Goal: Task Accomplishment & Management: Manage account settings

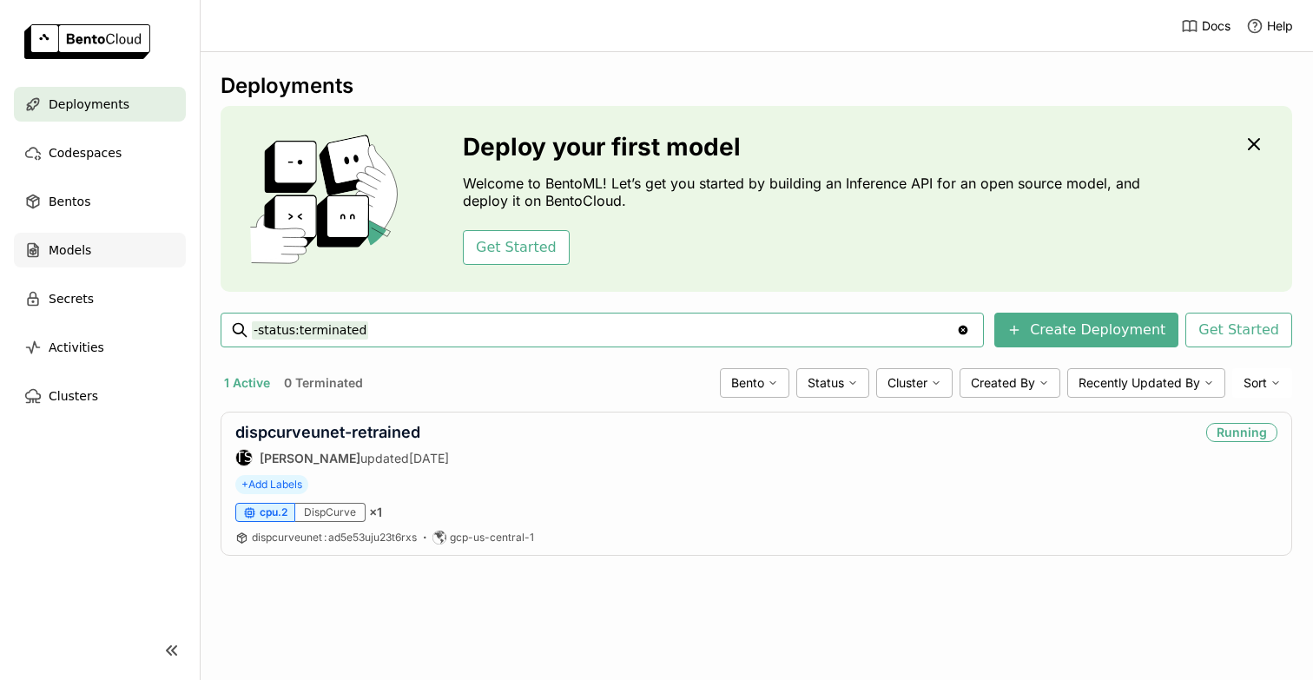
click at [98, 255] on div "Models" at bounding box center [100, 250] width 172 height 35
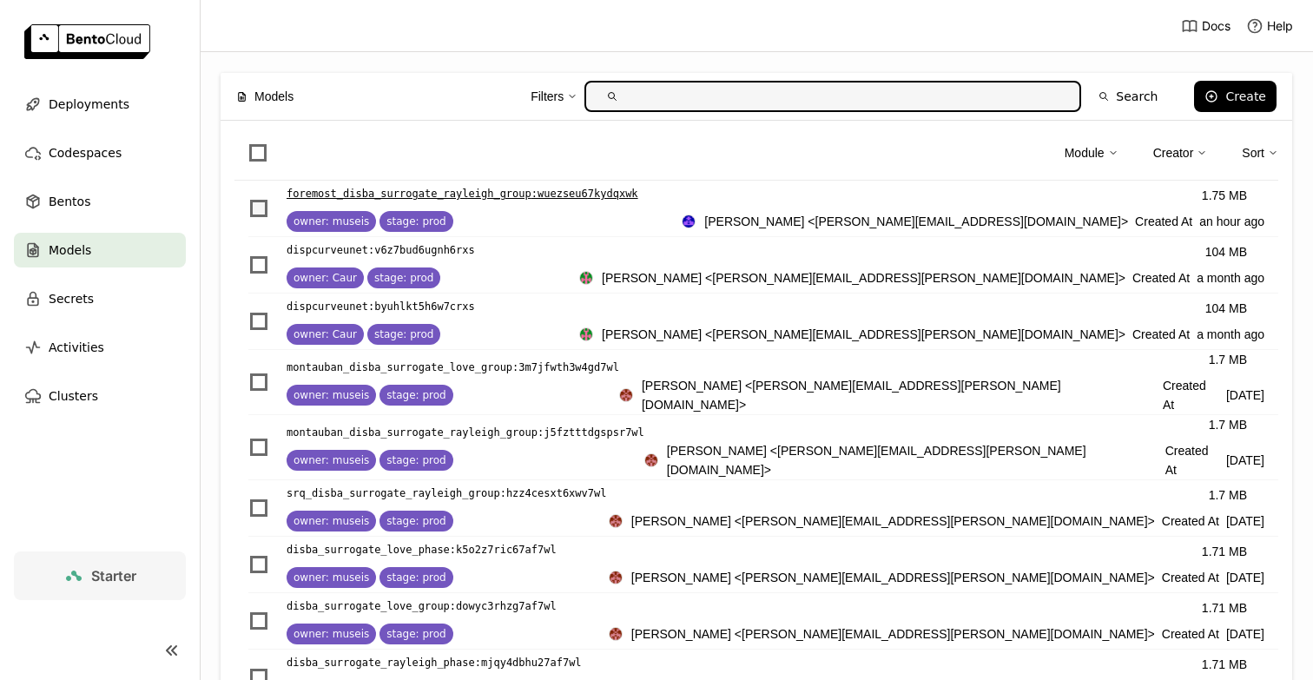
click at [260, 210] on span "List item" at bounding box center [258, 208] width 17 height 17
click at [248, 198] on input "List item" at bounding box center [248, 198] width 0 height 0
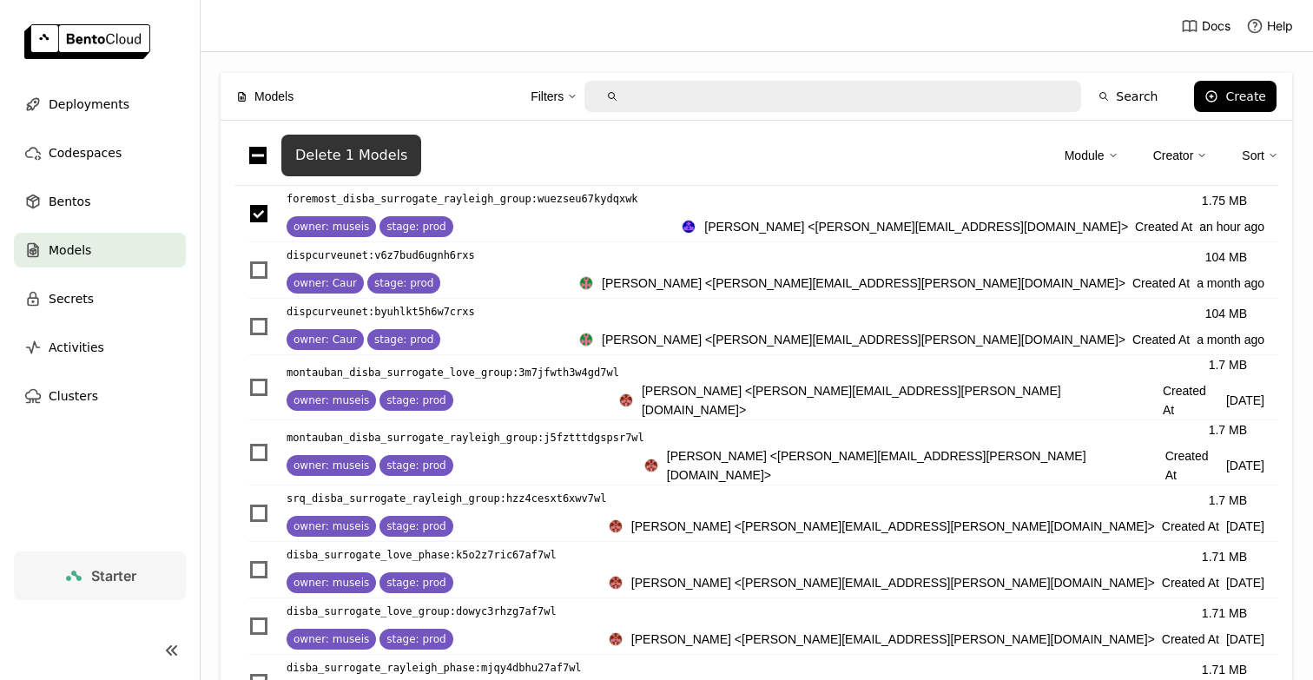
click at [368, 150] on div "Delete 1 Models" at bounding box center [351, 155] width 112 height 17
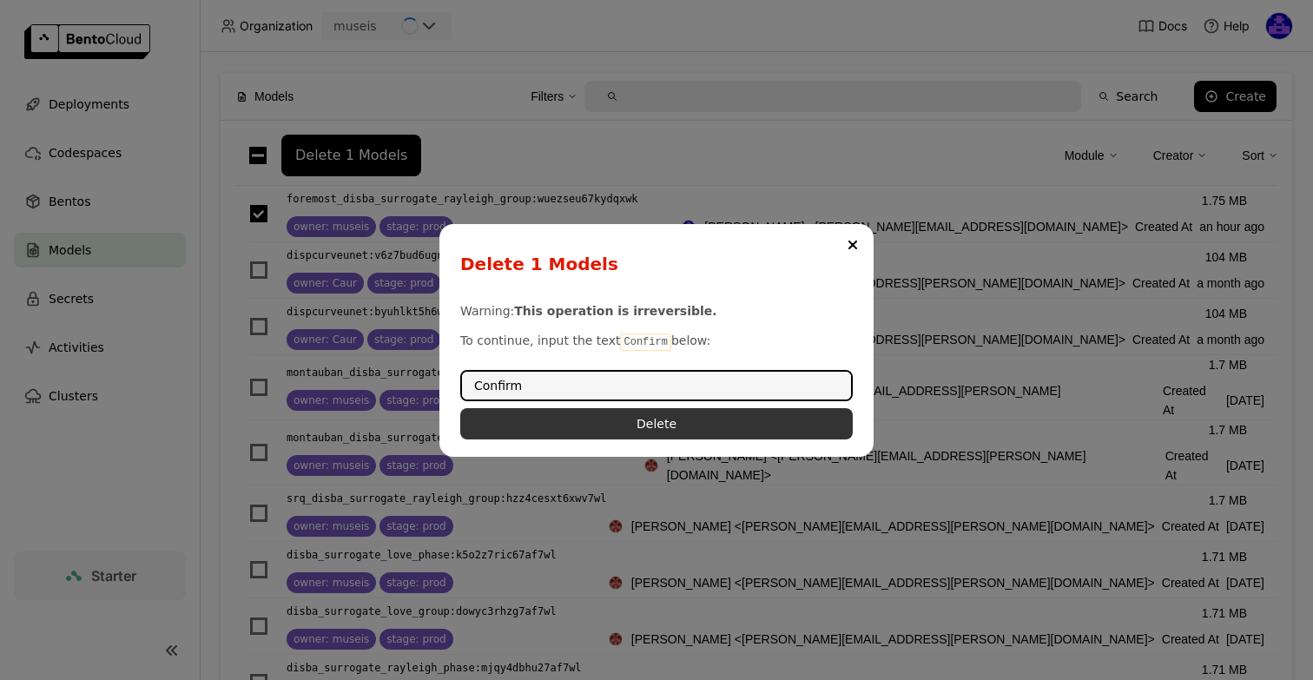
type input "Confirm"
click at [722, 424] on button "Delete" at bounding box center [656, 423] width 392 height 31
